Goal: Task Accomplishment & Management: Manage account settings

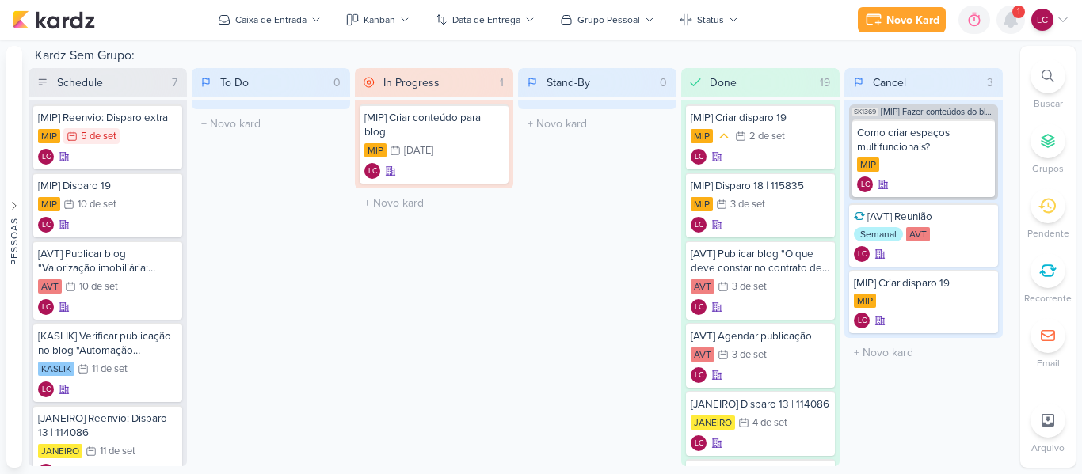
click at [1020, 22] on div at bounding box center [1010, 20] width 29 height 29
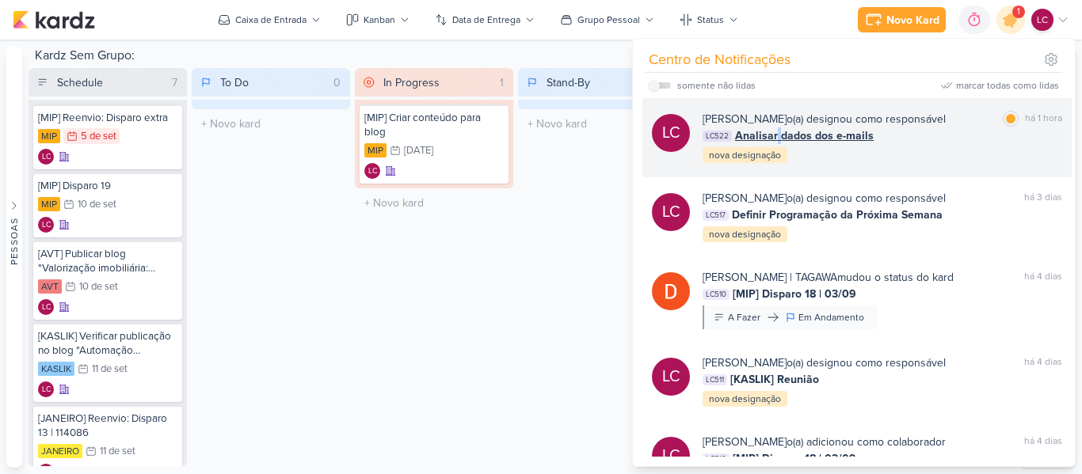
click at [776, 133] on span "Analisar dados dos e-mails" at bounding box center [804, 135] width 139 height 17
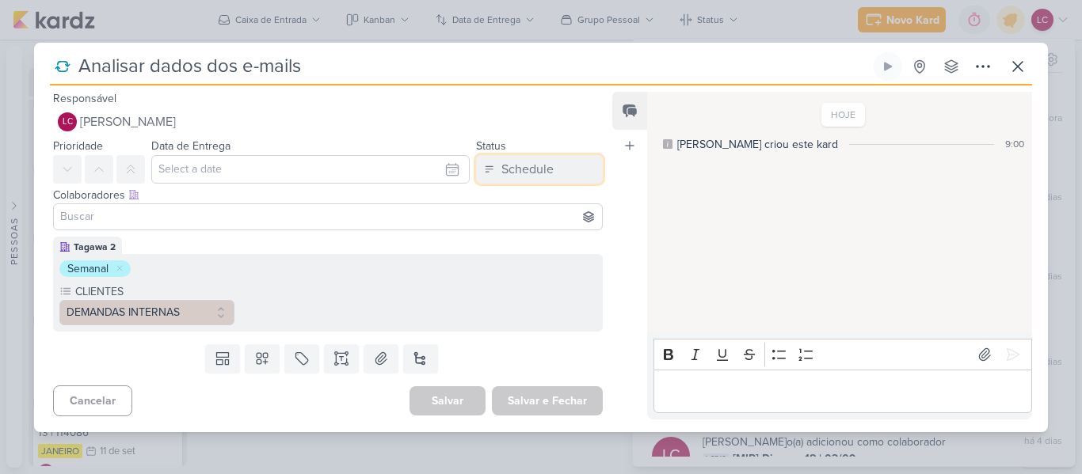
click at [578, 173] on button "Schedule" at bounding box center [539, 169] width 127 height 29
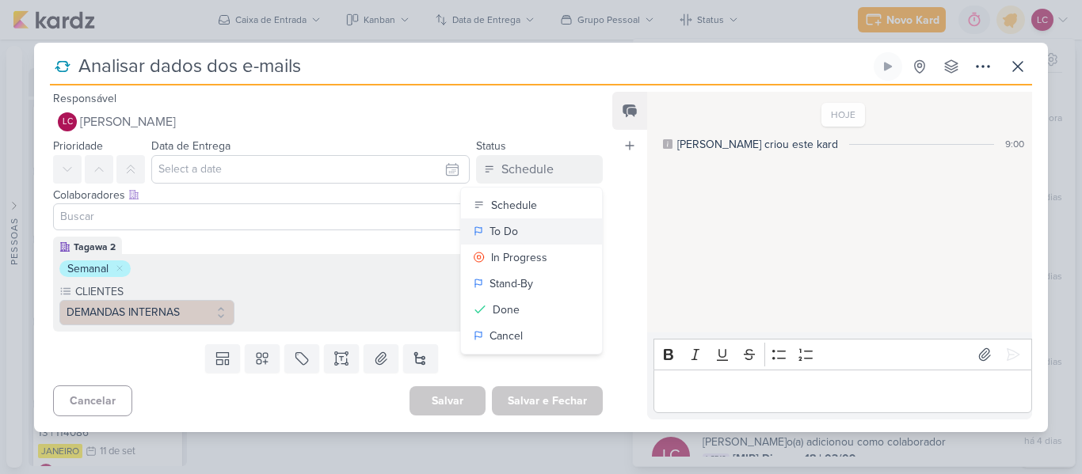
click at [523, 225] on button "To Do" at bounding box center [531, 232] width 141 height 26
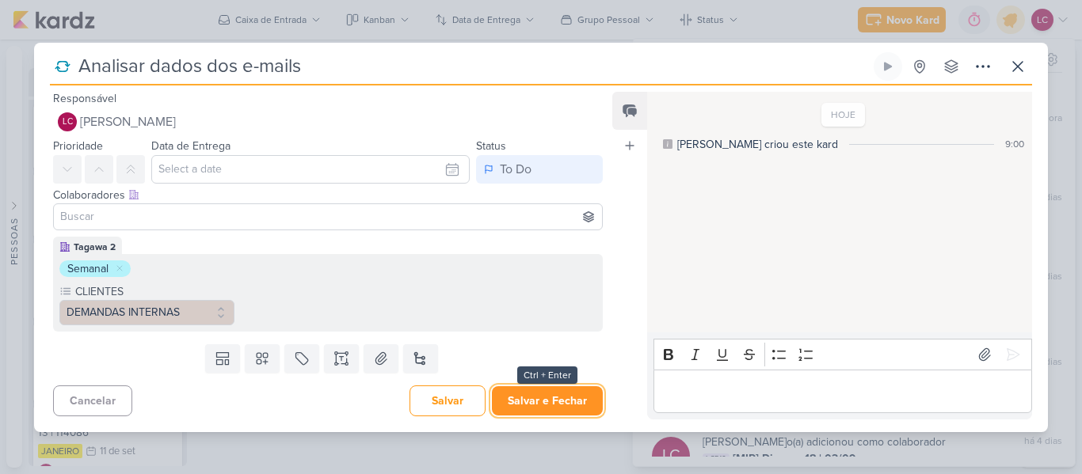
click at [546, 403] on button "Salvar e Fechar" at bounding box center [547, 400] width 111 height 29
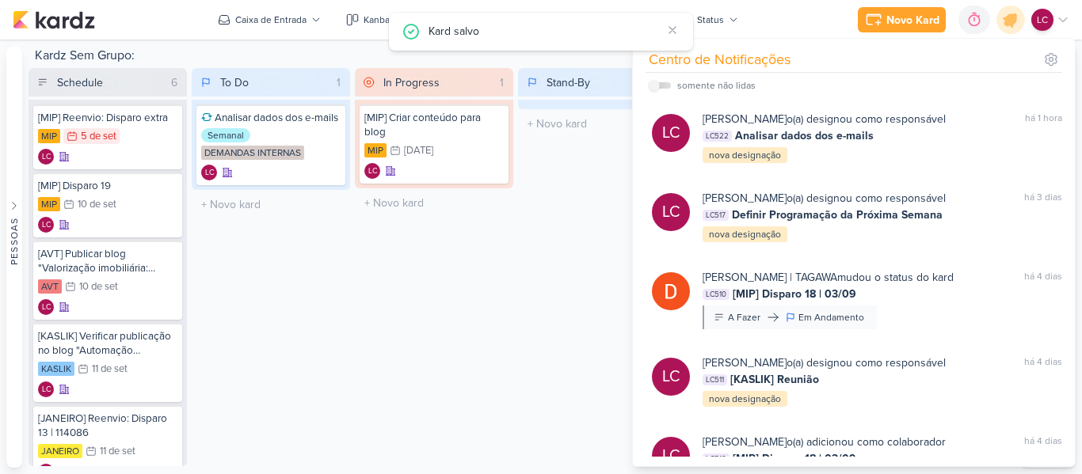
click at [420, 293] on div "In Progress 1 Mover Para Esquerda Mover Para Direita Deletar [MIP] Criar conteú…" at bounding box center [434, 267] width 158 height 398
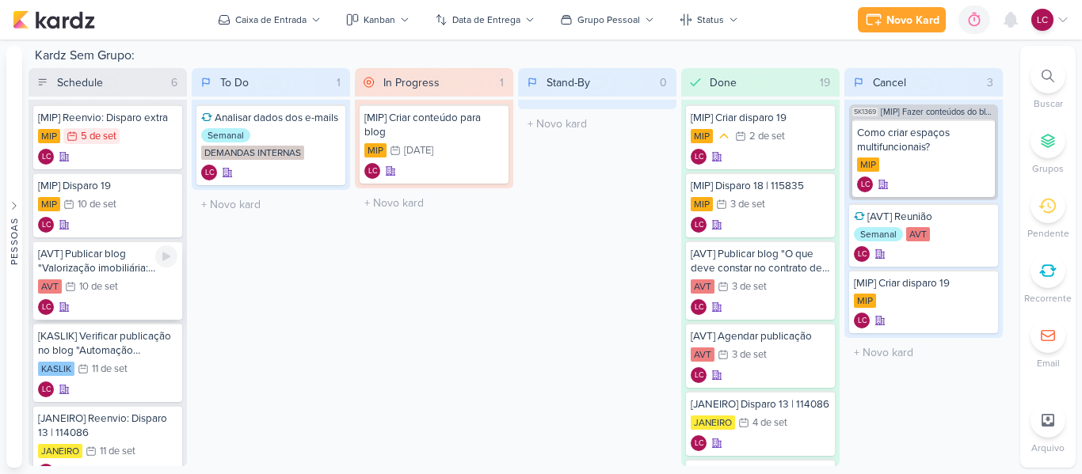
click at [108, 283] on div "10 de set" at bounding box center [98, 287] width 39 height 10
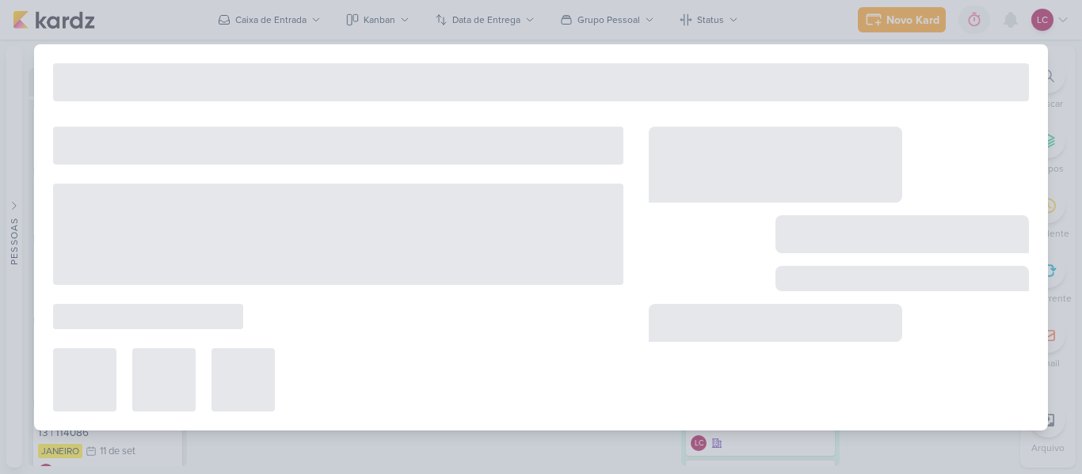
type input "[AVT] Publicar blog "Valorização imobiliária: Como construir e decorar pensando…"
type input "10 de setembro de 2025 às 23:59"
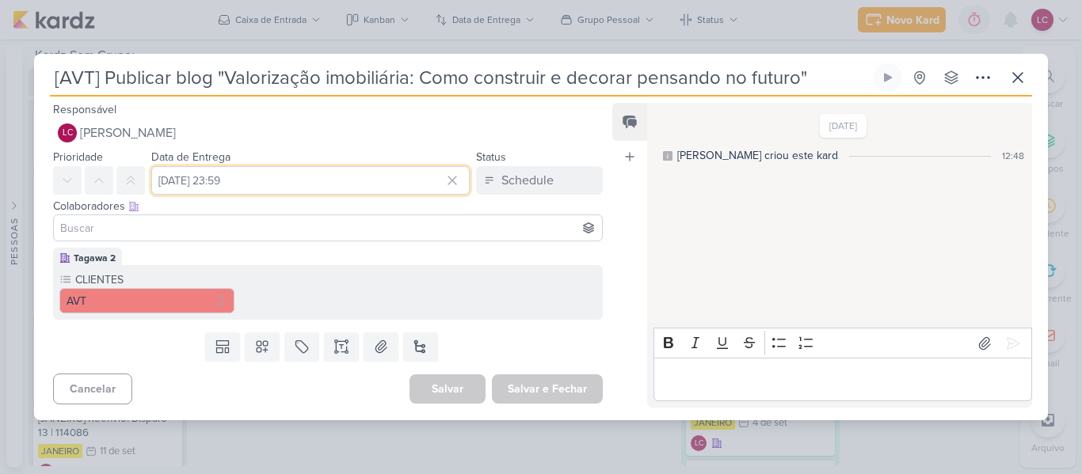
click at [185, 189] on input "10 de setembro de 2025 às 23:59" at bounding box center [310, 180] width 318 height 29
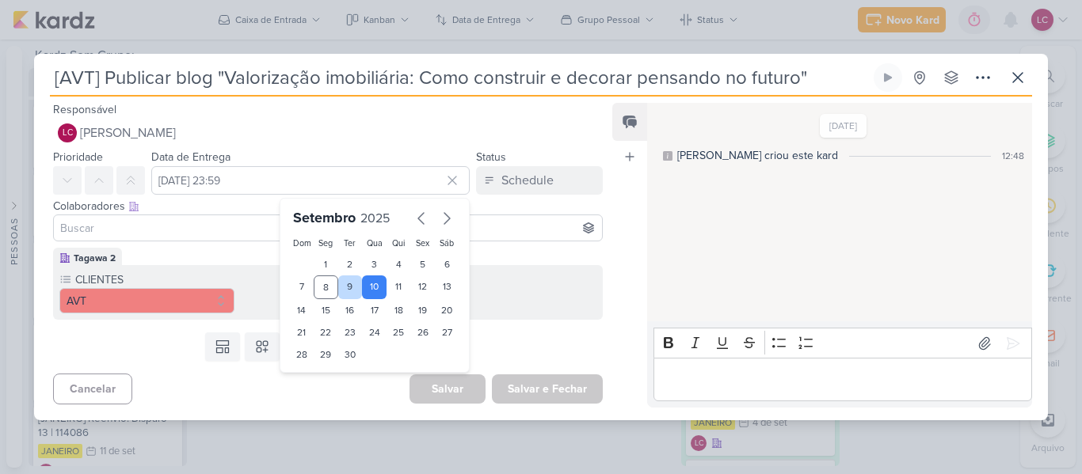
click at [341, 293] on div "9" at bounding box center [350, 288] width 25 height 24
type input "9 de setembro de 2025 às 23:59"
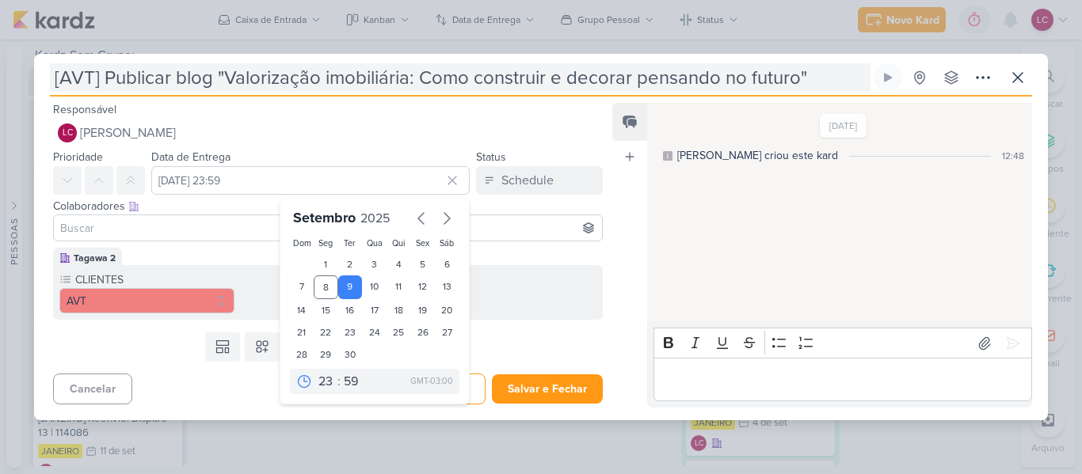
click at [218, 76] on input "[AVT] Publicar blog "Valorização imobiliária: Como construir e decorar pensando…" at bounding box center [460, 77] width 820 height 29
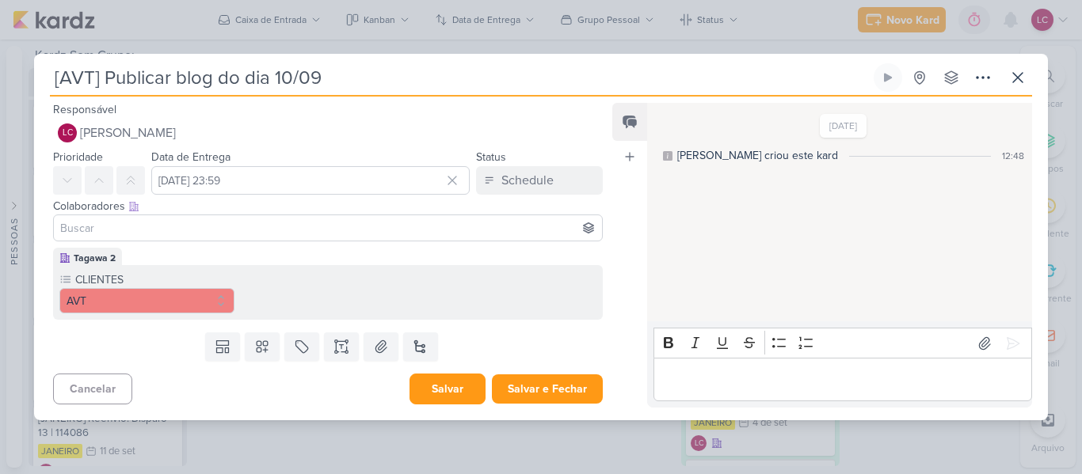
type input "[AVT] Publicar blog do dia 10/09"
click at [457, 386] on button "Salvar" at bounding box center [447, 389] width 76 height 31
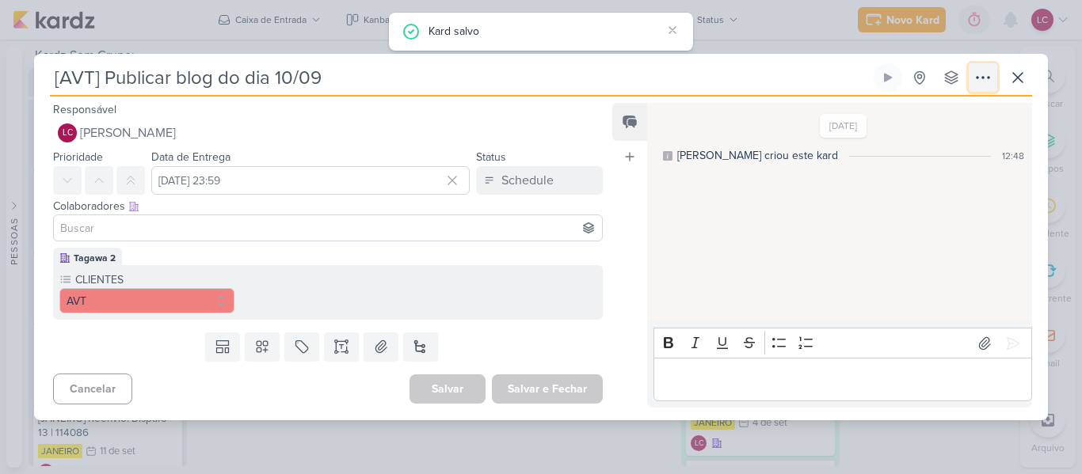
click at [972, 77] on button at bounding box center [982, 77] width 29 height 29
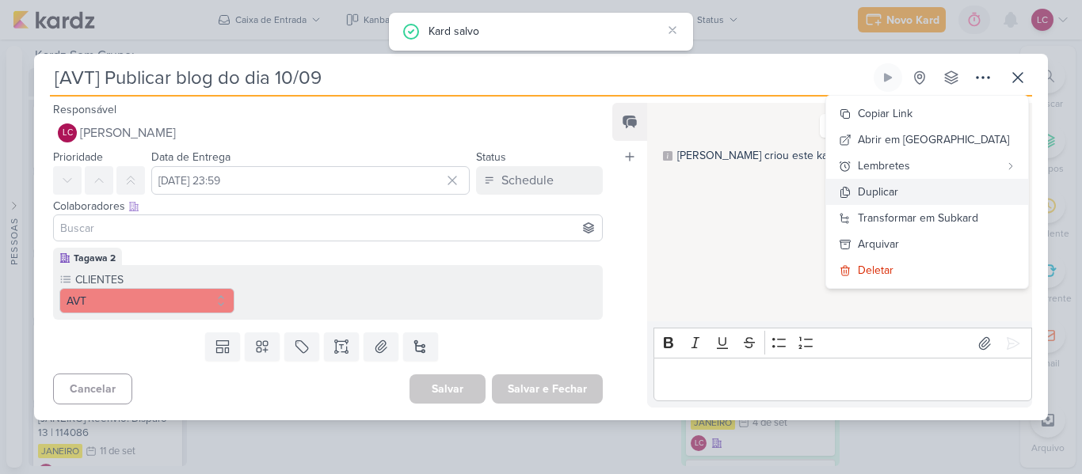
click at [898, 190] on div "Duplicar" at bounding box center [878, 192] width 40 height 17
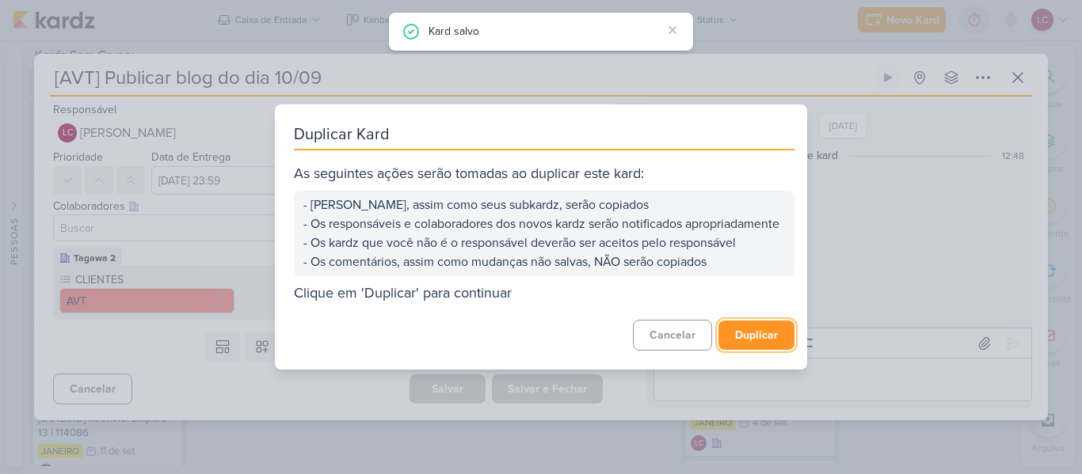
click at [722, 337] on button "Duplicar" at bounding box center [756, 335] width 76 height 29
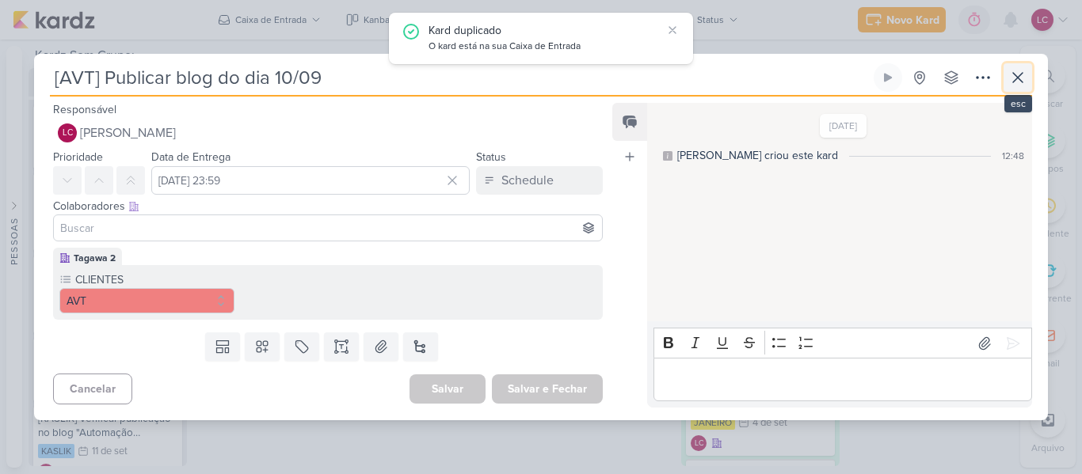
click at [1019, 74] on icon at bounding box center [1017, 77] width 19 height 19
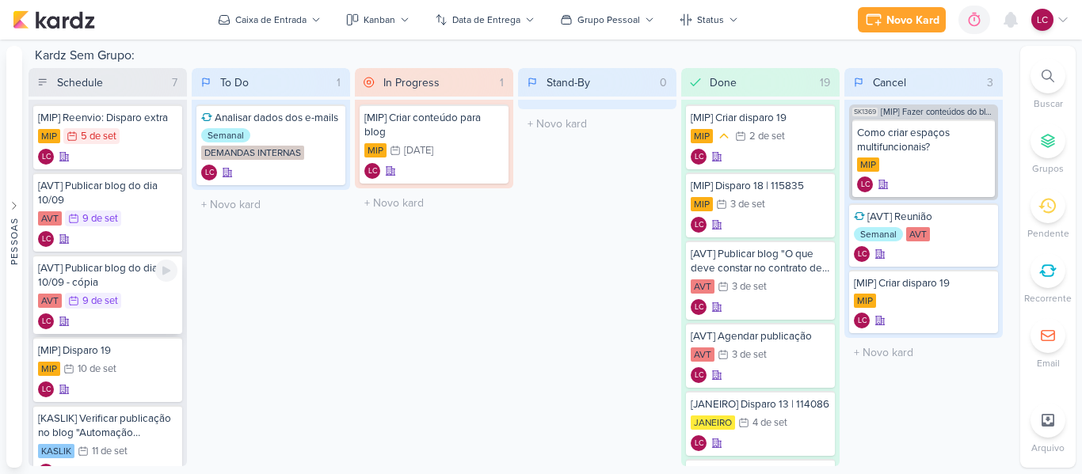
click at [120, 299] on div "9/9 9 de set" at bounding box center [93, 301] width 56 height 16
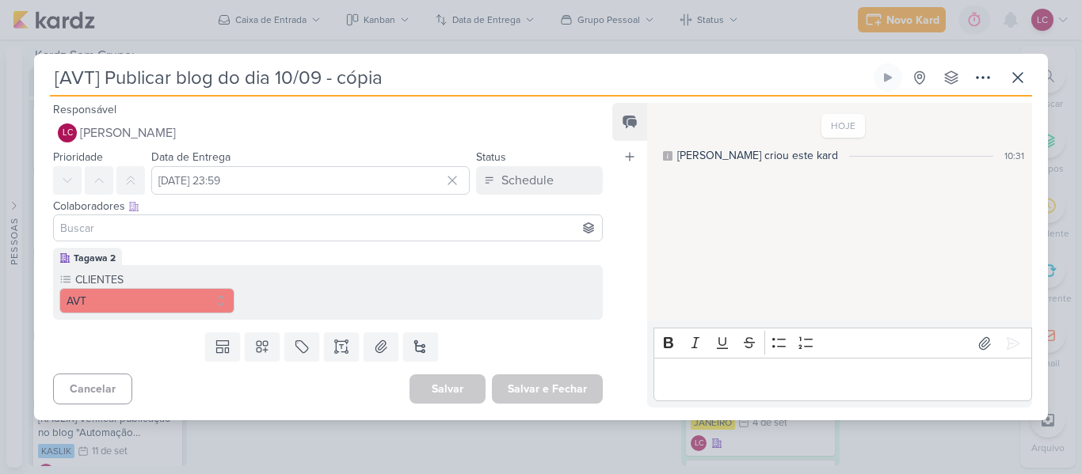
drag, startPoint x: 321, startPoint y: 81, endPoint x: 447, endPoint y: 100, distance: 127.3
click at [447, 100] on div "[AVT] Publicar blog do dia 10/09 - cópia Criado por mim nenhum grupo disponível" at bounding box center [541, 241] width 1014 height 357
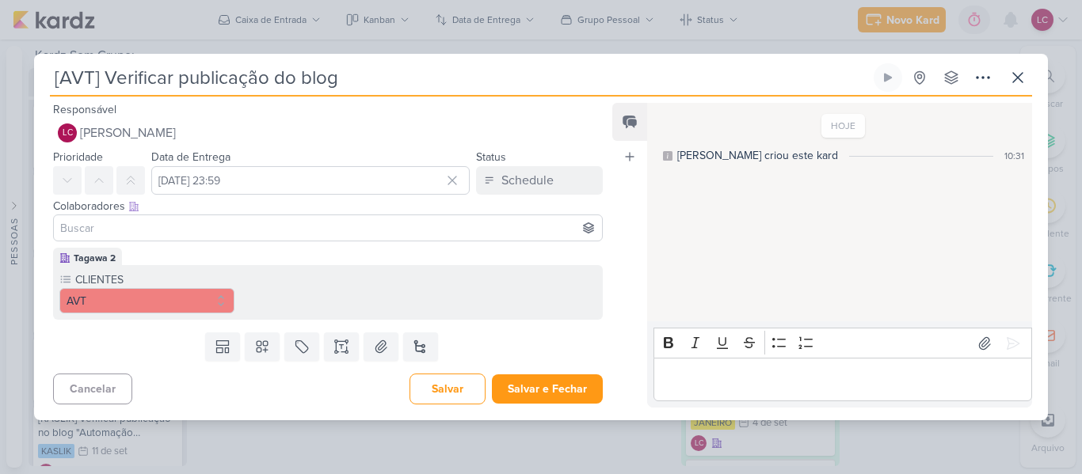
type input "[AVT] Verificar publicação do blog"
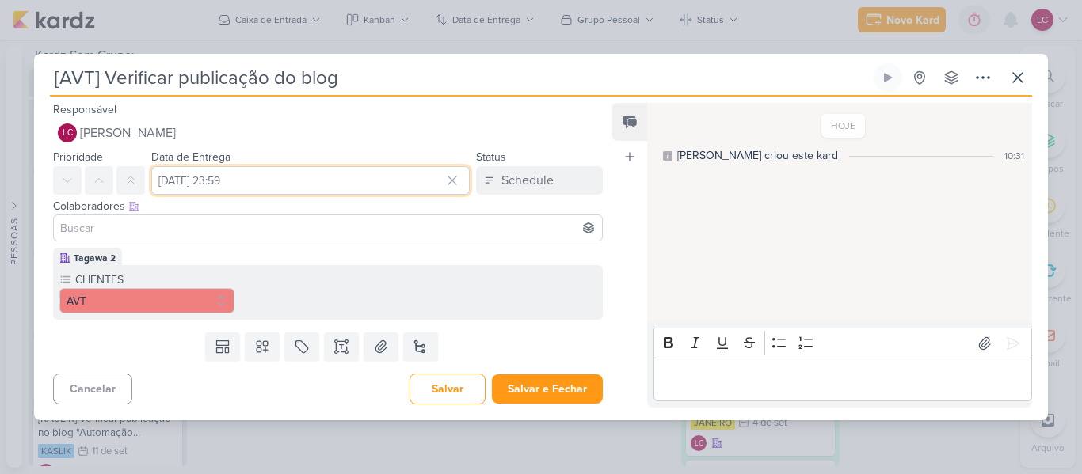
click at [325, 169] on input "9 de setembro de 2025 às 23:59" at bounding box center [310, 180] width 318 height 29
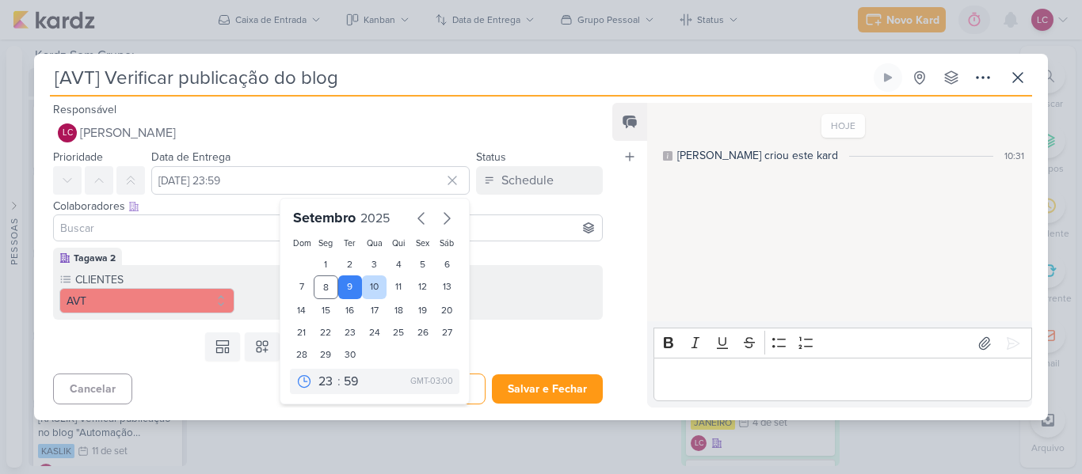
click at [373, 285] on div "10" at bounding box center [374, 288] width 25 height 24
type input "10 de setembro de 2025 às 23:59"
click at [542, 372] on div "Cancelar Salvar Salvar e Fechar Ctrl + Enter" at bounding box center [321, 387] width 575 height 40
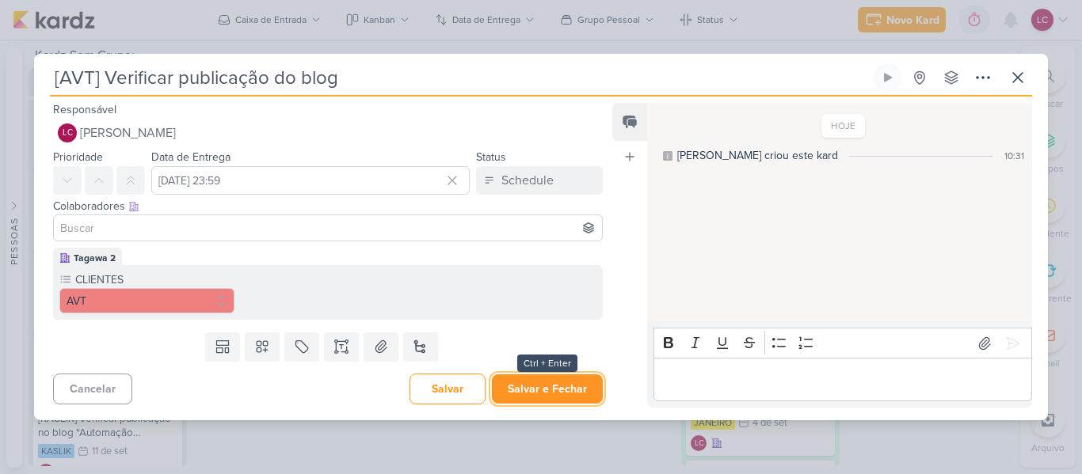
click at [541, 388] on button "Salvar e Fechar" at bounding box center [547, 389] width 111 height 29
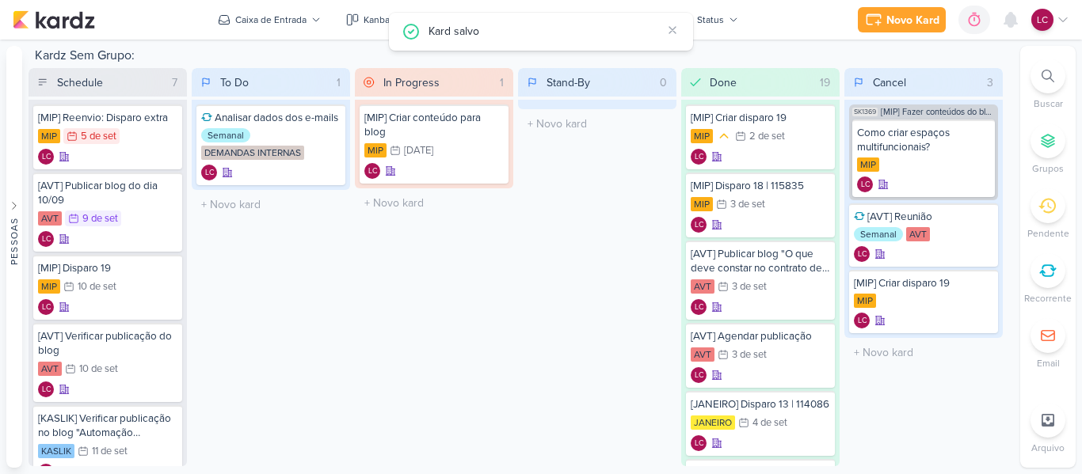
click at [310, 257] on div "To Do 1 Mover Para Esquerda Mover Para Direita Deletar Analisar dados dos e-mai…" at bounding box center [271, 267] width 158 height 398
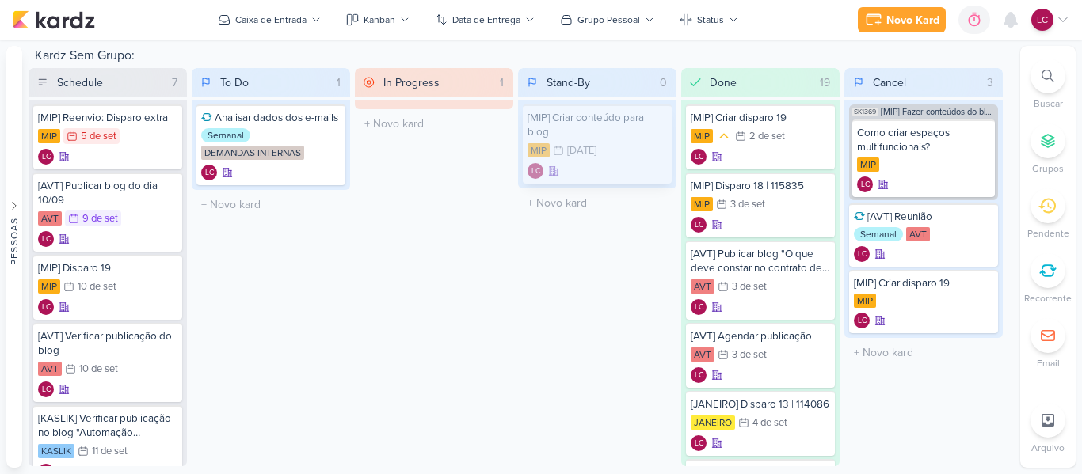
click at [545, 139] on div "[MIP] Criar conteúdo para blog" at bounding box center [596, 125] width 139 height 29
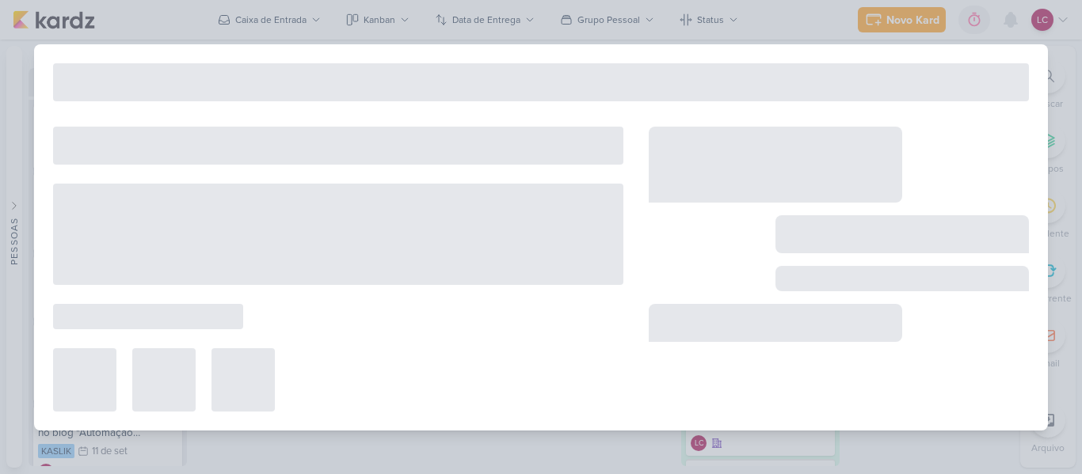
type input "[MIP] Criar conteúdo para blog"
type input "30 de setembro de 2025 às 23:59"
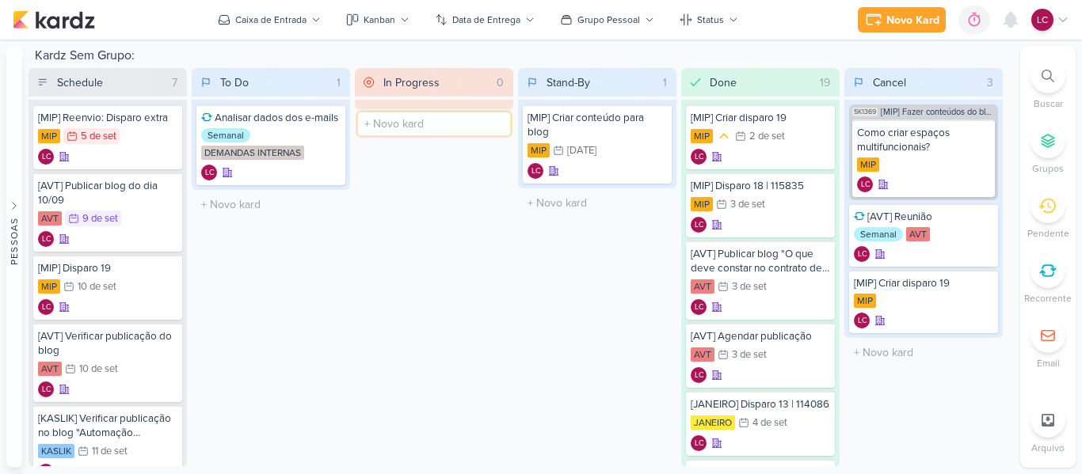
click at [447, 128] on input "text" at bounding box center [434, 123] width 152 height 23
type input "[JANEIRO] Criar conteúdo para e-mail"
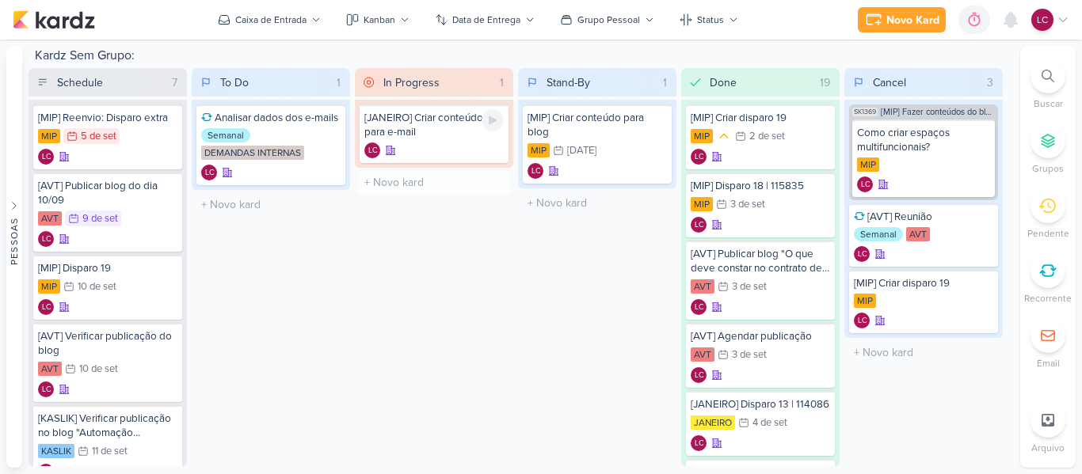
click at [438, 120] on div "[JANEIRO] Criar conteúdo para e-mail" at bounding box center [433, 125] width 139 height 29
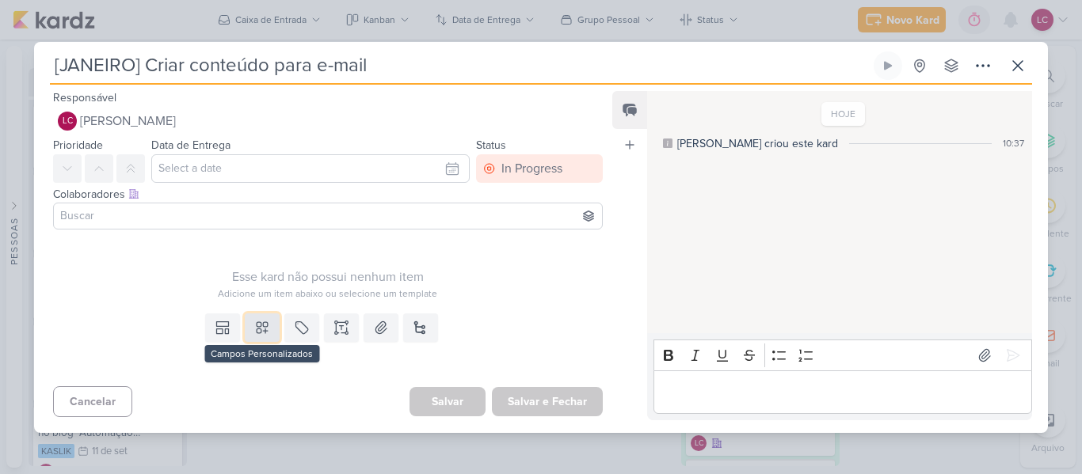
click at [263, 326] on icon at bounding box center [262, 328] width 16 height 16
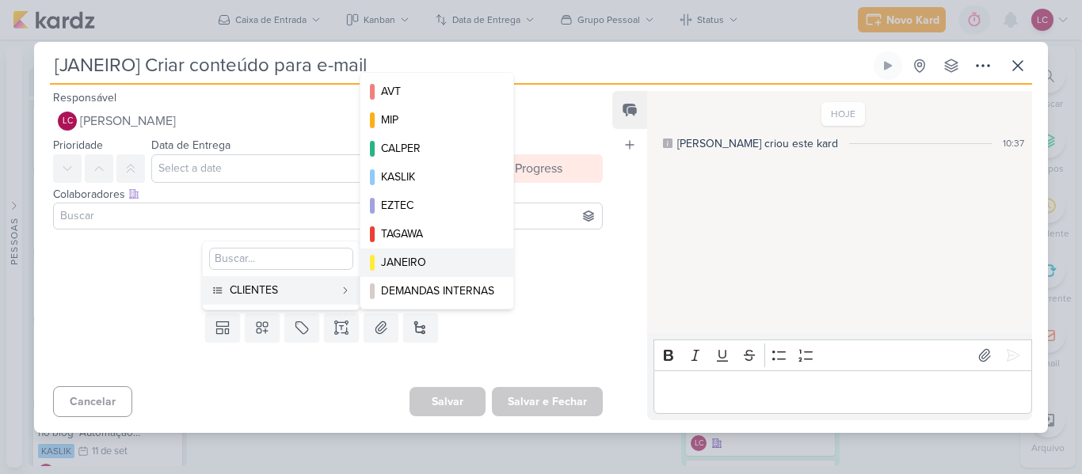
click at [419, 262] on div "JANEIRO" at bounding box center [437, 262] width 113 height 17
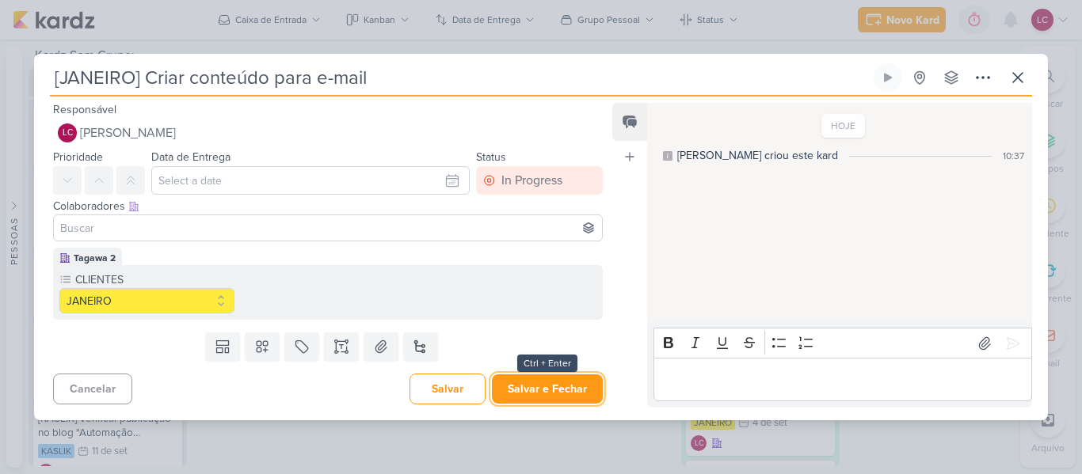
click at [541, 402] on button "Salvar e Fechar" at bounding box center [547, 389] width 111 height 29
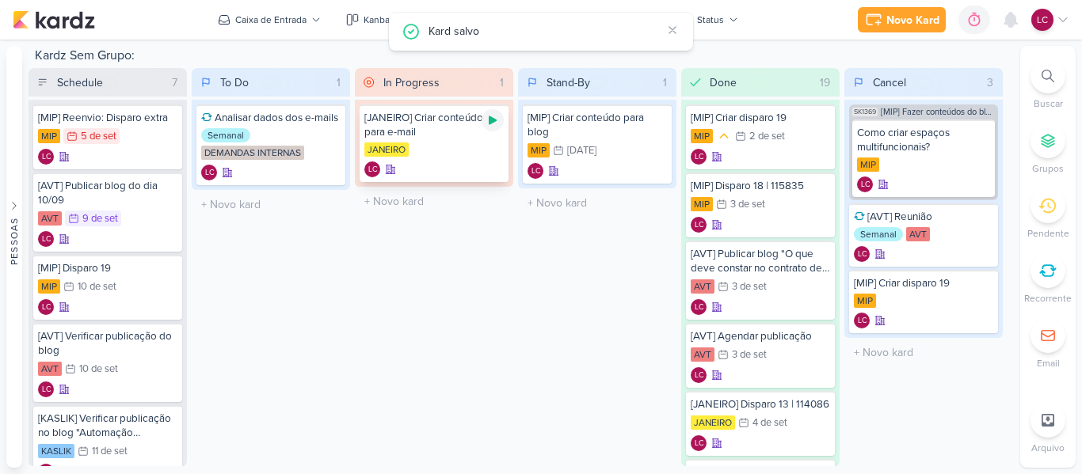
click at [498, 120] on icon at bounding box center [492, 120] width 13 height 13
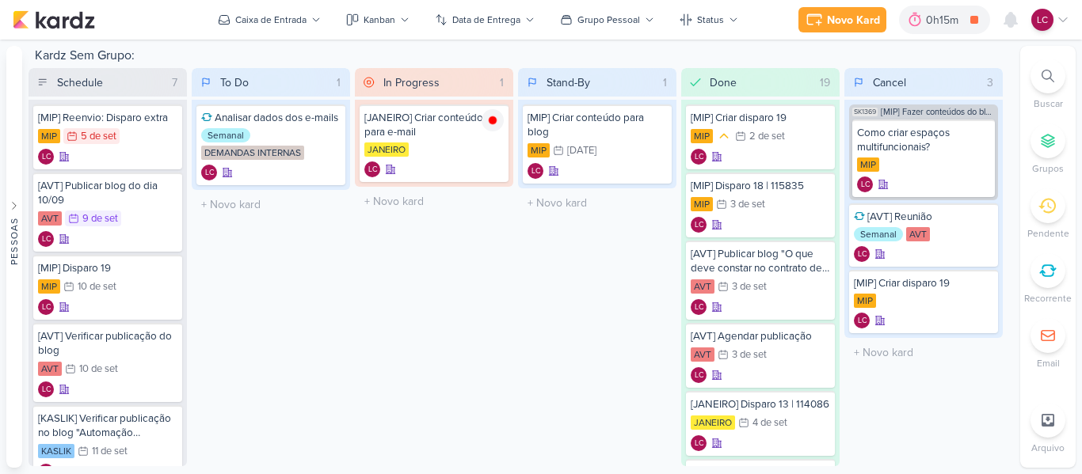
click at [1067, 18] on icon at bounding box center [1063, 20] width 8 height 4
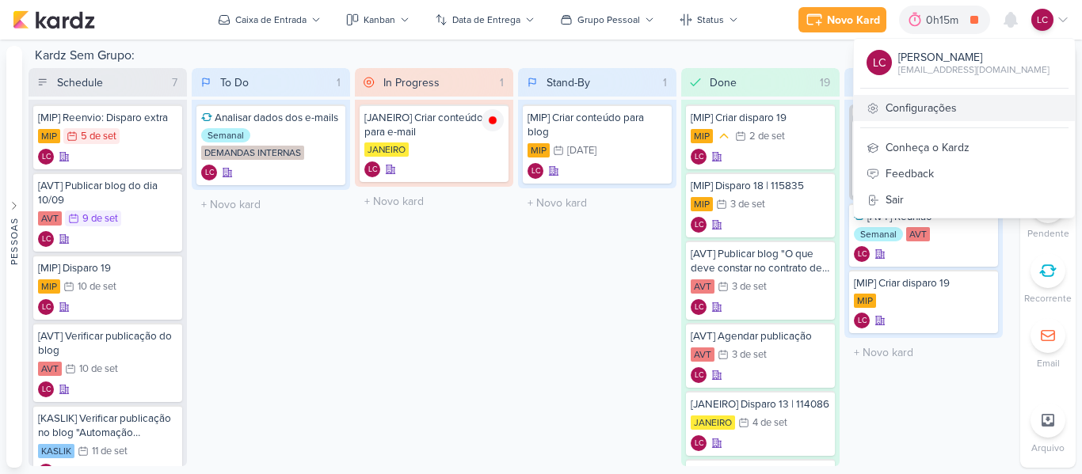
click at [967, 116] on link "Configurações" at bounding box center [964, 108] width 221 height 26
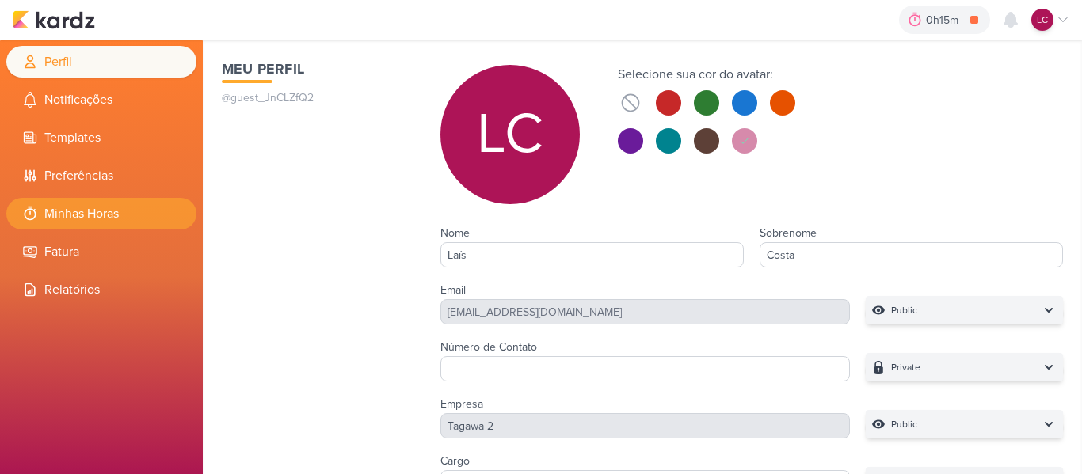
click at [25, 216] on icon at bounding box center [31, 214] width 12 height 14
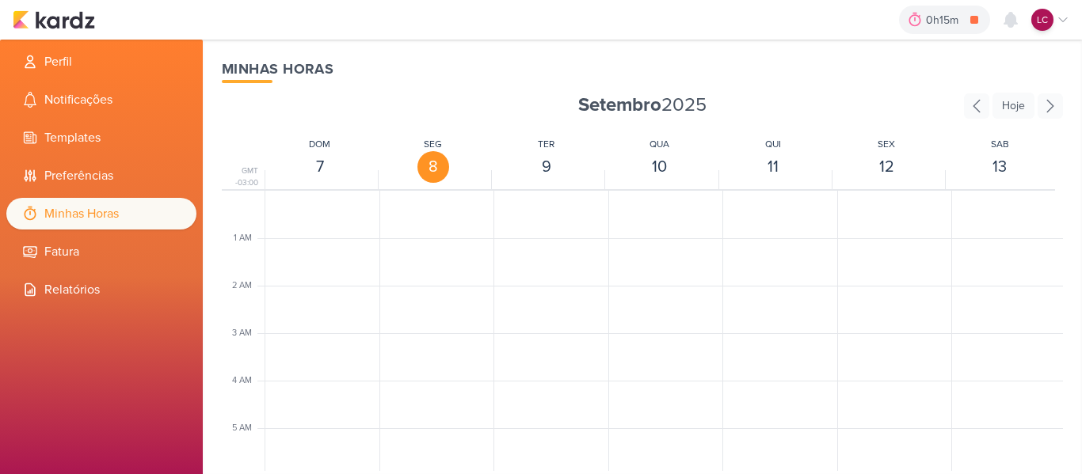
scroll to position [374, 0]
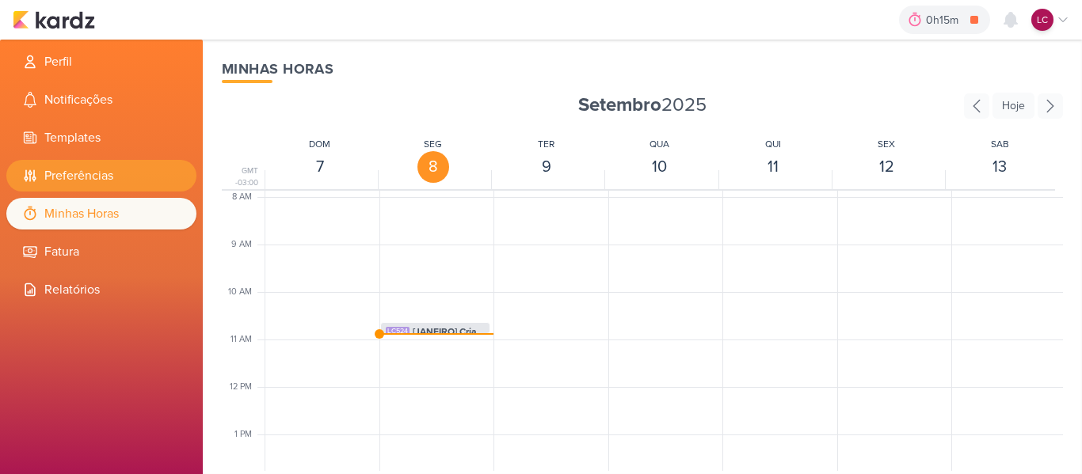
click at [97, 181] on li "Preferências" at bounding box center [101, 176] width 190 height 32
select select "pt-BR"
select select "America/Sao_Paulo"
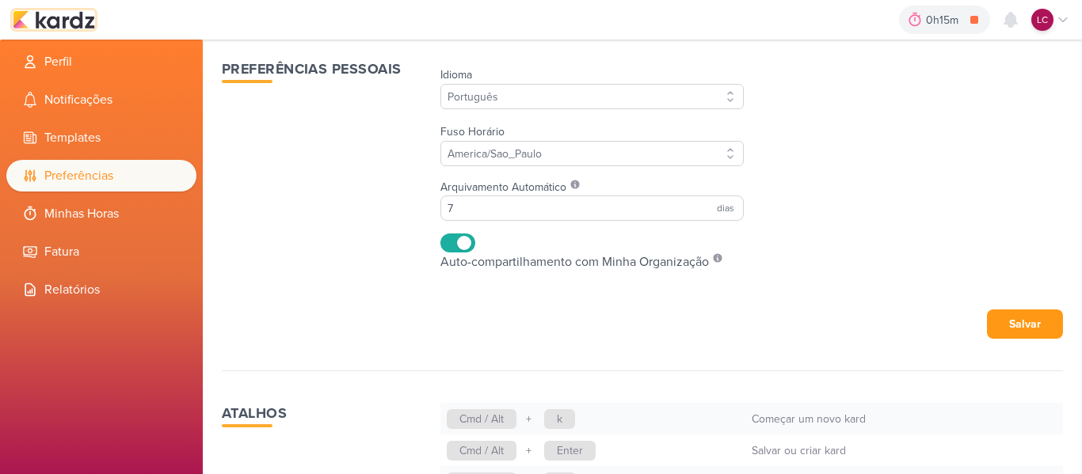
click at [71, 15] on img at bounding box center [54, 19] width 82 height 19
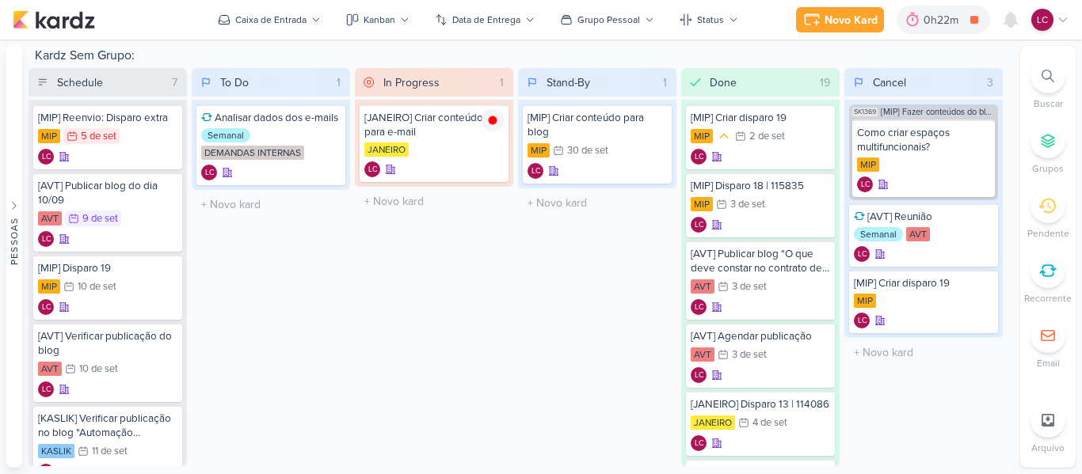
click at [1061, 21] on icon at bounding box center [1062, 19] width 13 height 13
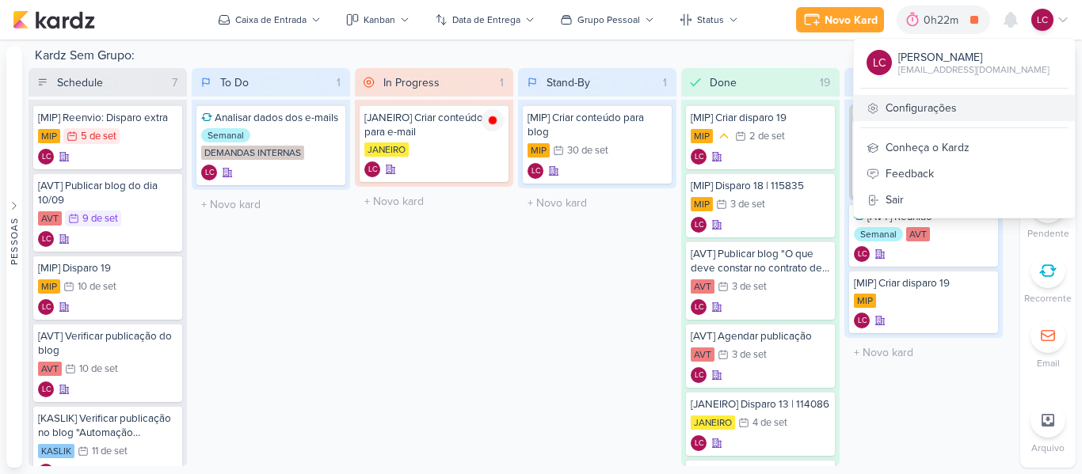
click at [932, 113] on link "Configurações" at bounding box center [964, 108] width 221 height 26
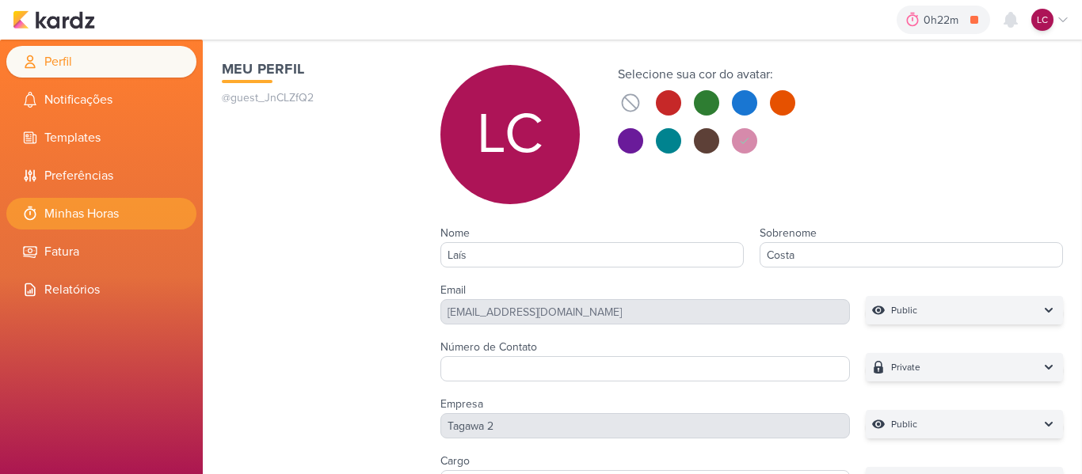
click at [86, 207] on li "Minhas Horas" at bounding box center [101, 214] width 190 height 32
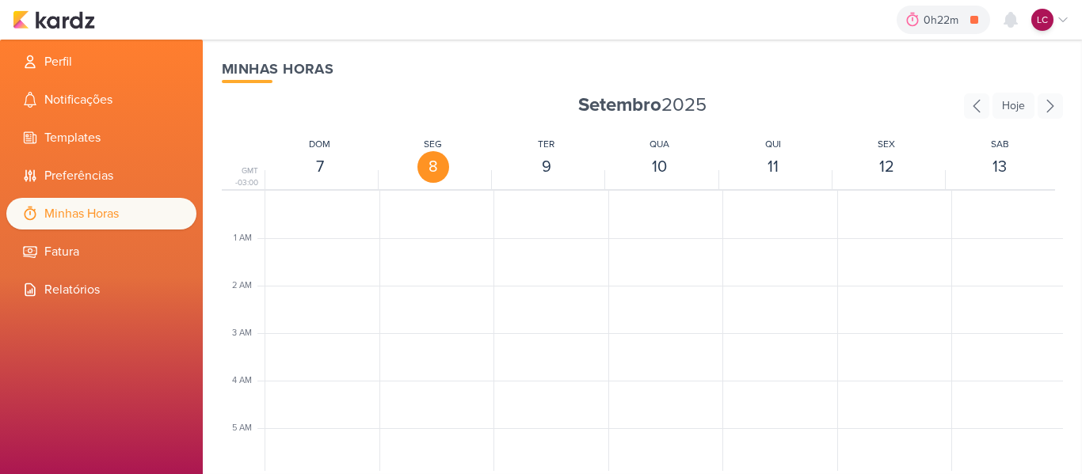
scroll to position [374, 0]
click at [44, 21] on img at bounding box center [54, 19] width 82 height 19
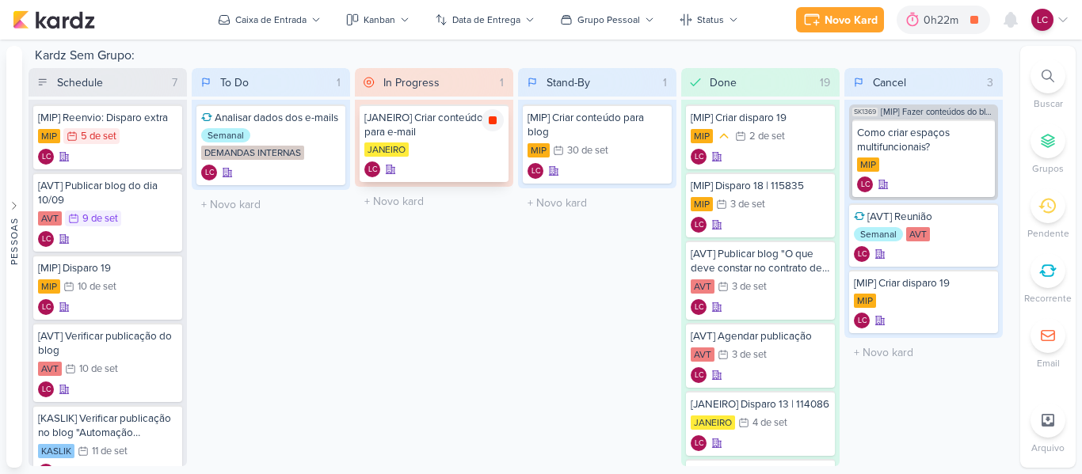
click at [488, 118] on icon at bounding box center [492, 120] width 13 height 13
click at [0, 0] on icon at bounding box center [0, 0] width 0 height 0
click at [493, 117] on icon at bounding box center [493, 120] width 8 height 8
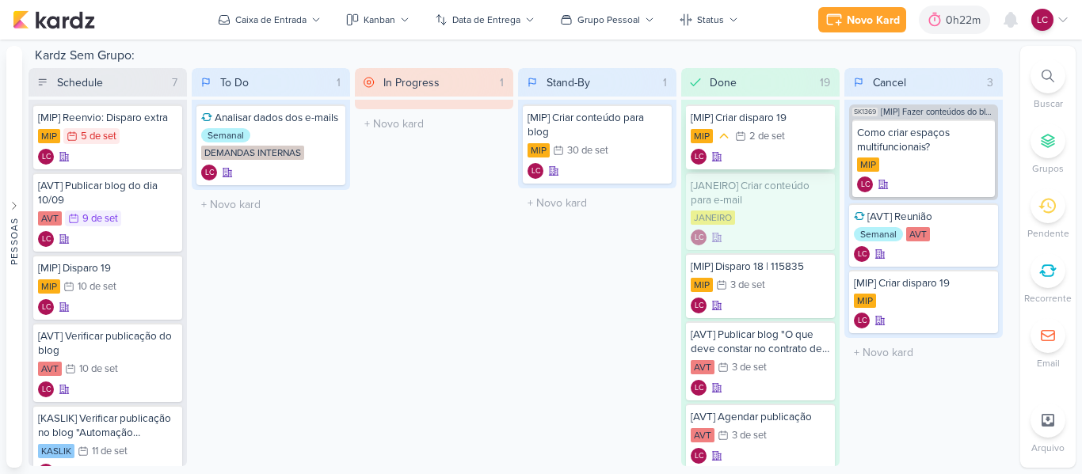
click at [720, 163] on div "LC" at bounding box center [706, 157] width 32 height 16
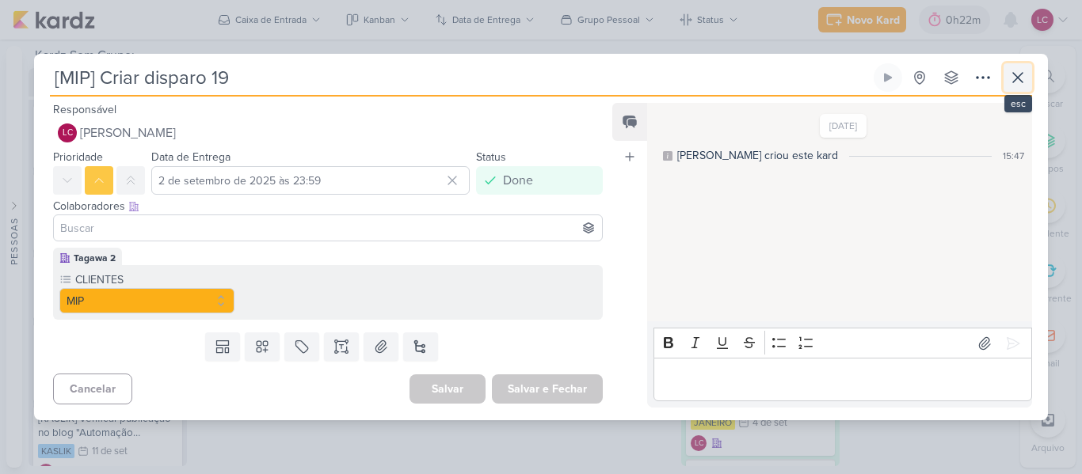
click at [1017, 83] on icon at bounding box center [1017, 77] width 19 height 19
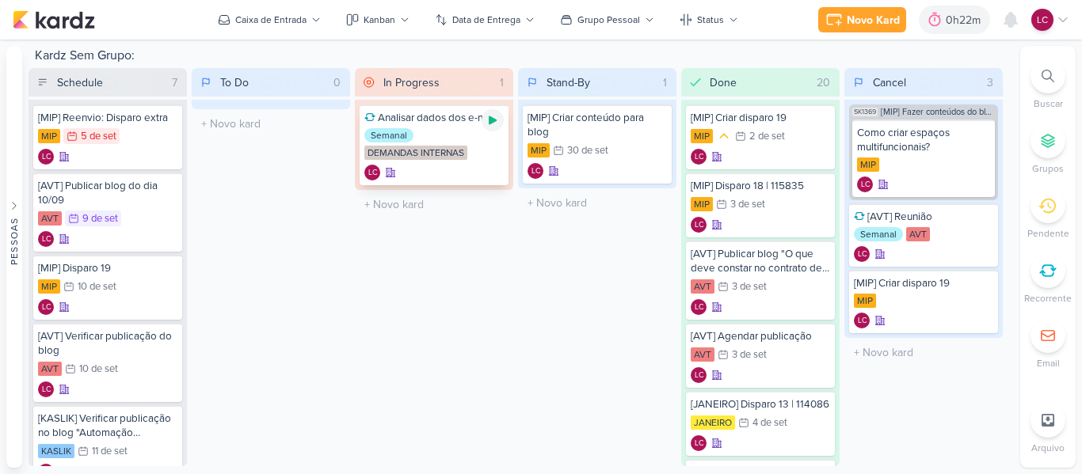
click at [493, 129] on div at bounding box center [492, 120] width 22 height 22
